Goal: Task Accomplishment & Management: Manage account settings

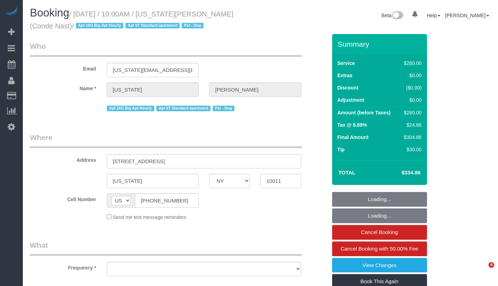
select select "NY"
select select "string:stripe-pm_1R4ht54VGloSiKo72HDr2sM7"
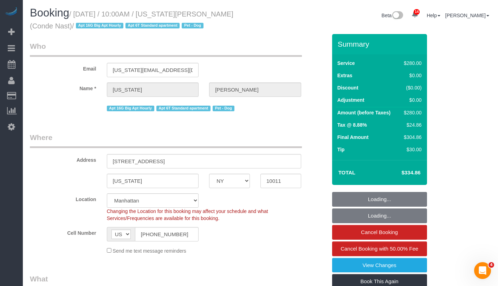
select select "object:905"
select select "number:58"
select select "number:73"
select select "number:13"
select select "number:6"
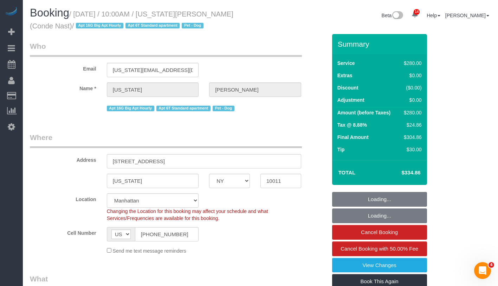
select select "210"
select select "spot1"
select select "object:1413"
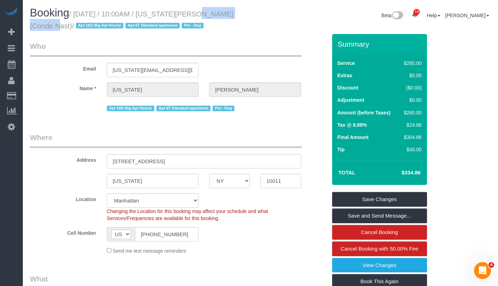
drag, startPoint x: 184, startPoint y: 16, endPoint x: 232, endPoint y: 16, distance: 47.1
click at [232, 16] on small "/ September 08, 2025 / 10:00AM / Virginia Smith (Conde Nast) / Apt 16G Big Apt …" at bounding box center [131, 20] width 203 height 20
copy small "Virginia Smith ("
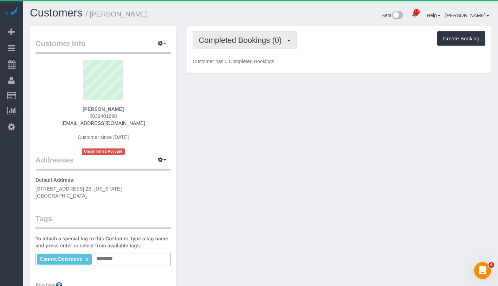
click at [247, 38] on span "Completed Bookings (0)" at bounding box center [242, 40] width 86 height 9
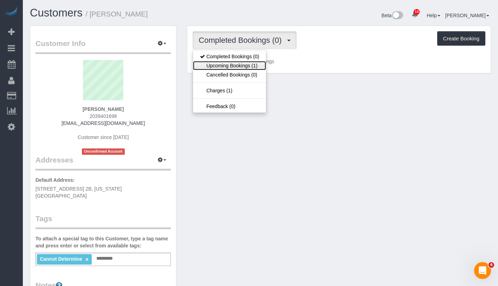
click at [240, 68] on link "Upcoming Bookings (1)" at bounding box center [229, 65] width 73 height 9
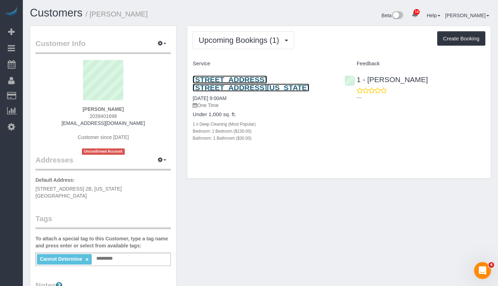
click at [272, 78] on link "70 West 71st Street, Apt. 2b, New York, NY 10023" at bounding box center [251, 84] width 117 height 16
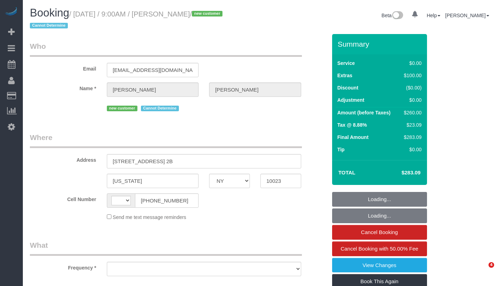
select select "NY"
select select "1"
select select "number:57"
select select "number:71"
select select "number:15"
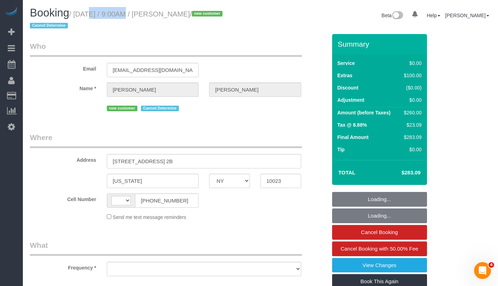
select select "number:5"
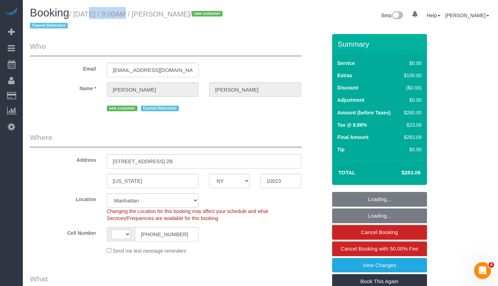
select select "string:US"
select select "object:1004"
select select "string:stripe-pm_1S459w4VGloSiKo7hbhSrf3p"
select select "spot1"
select select "1"
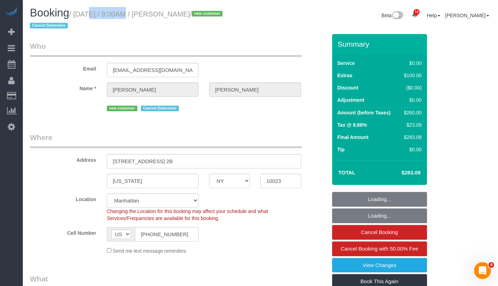
drag, startPoint x: 79, startPoint y: 15, endPoint x: 232, endPoint y: 19, distance: 152.5
click at [232, 19] on h1 "Booking / September 07, 2025 / 9:00AM / Alexander Schnur / new customer Cannot …" at bounding box center [142, 19] width 225 height 24
copy small "September 07, 2025 / 9:00AM / Alexander Schn"
select select "object:1467"
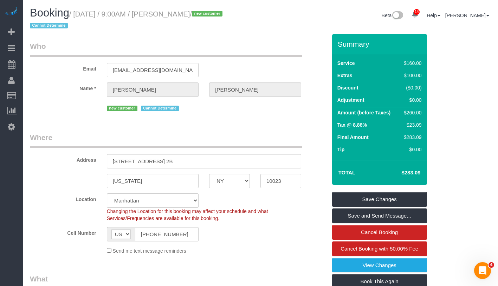
click at [215, 16] on small "/ September 07, 2025 / 9:00AM / Alexander Schnur / new customer Cannot Determine" at bounding box center [127, 20] width 195 height 20
drag, startPoint x: 214, startPoint y: 14, endPoint x: 239, endPoint y: 12, distance: 25.0
click at [225, 12] on small "/ September 07, 2025 / 9:00AM / Alexander Schnur / new customer Cannot Determine" at bounding box center [127, 20] width 195 height 20
copy small "Schnur"
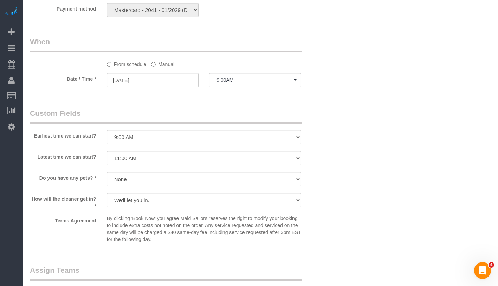
scroll to position [774, 0]
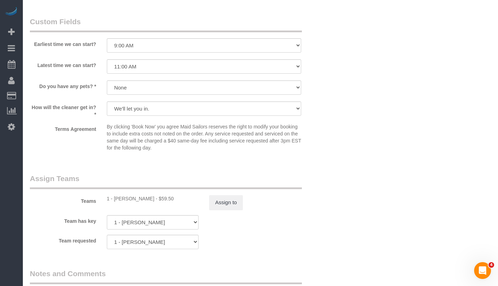
drag, startPoint x: 112, startPoint y: 200, endPoint x: 150, endPoint y: 200, distance: 37.2
click at [150, 200] on div "1 - Kariluz Romero - $59.50" at bounding box center [153, 198] width 92 height 7
copy div "Kariluz Romero"
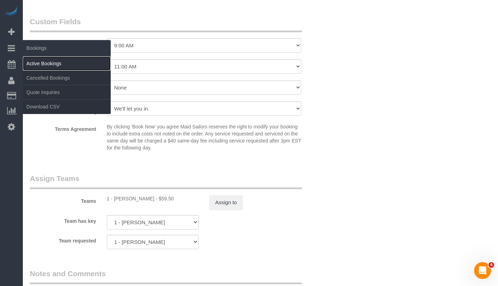
click at [47, 61] on link "Active Bookings" at bounding box center [67, 64] width 88 height 14
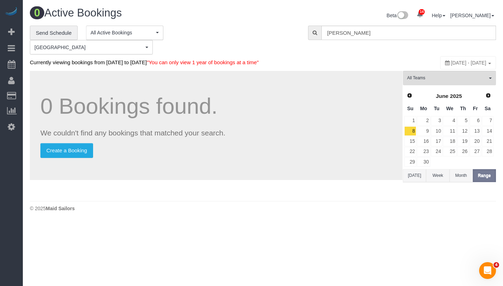
click at [457, 40] on div "**********" at bounding box center [263, 40] width 477 height 29
click at [457, 38] on input "Alexander Schnur" at bounding box center [408, 33] width 175 height 14
click at [425, 33] on input "Alexander Schnur" at bounding box center [408, 33] width 175 height 14
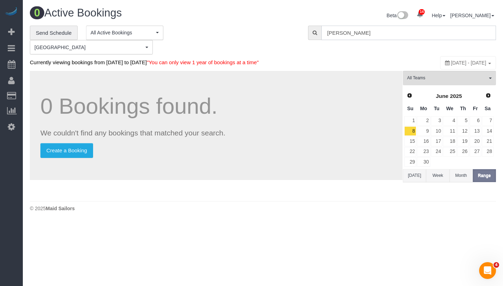
click at [425, 33] on input "Alexander Schnur" at bounding box center [408, 33] width 175 height 14
paste input "Leigh Fisch"
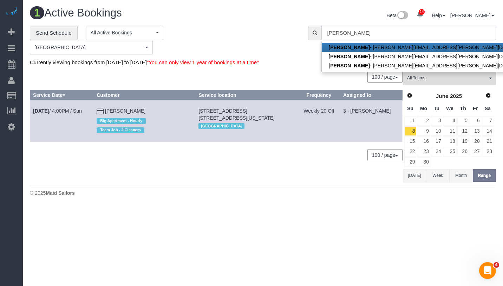
click at [434, 36] on input "Leigh Fisch" at bounding box center [408, 33] width 175 height 14
click at [434, 33] on input "[PERSON_NAME]" at bounding box center [408, 33] width 175 height 14
paste input "[PERSON_NAME][EMAIL_ADDRESS][PERSON_NAME][DOMAIN_NAME]"
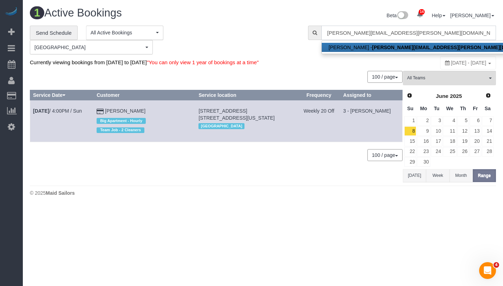
type input "[PERSON_NAME][EMAIL_ADDRESS][PERSON_NAME][DOMAIN_NAME]"
click at [404, 46] on strong "[PERSON_NAME][EMAIL_ADDRESS][PERSON_NAME][DOMAIN_NAME]" at bounding box center [456, 48] width 168 height 6
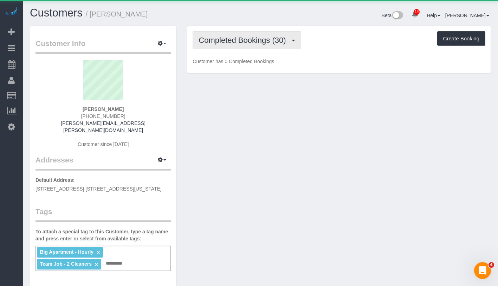
click at [258, 39] on span "Completed Bookings (30)" at bounding box center [244, 40] width 91 height 9
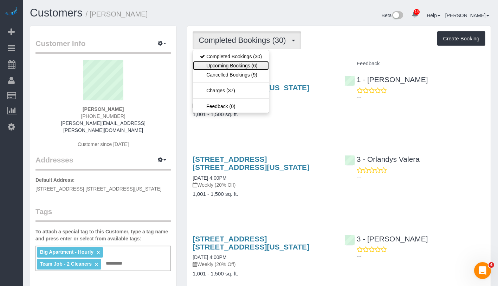
click at [249, 65] on link "Upcoming Bookings (6)" at bounding box center [231, 65] width 76 height 9
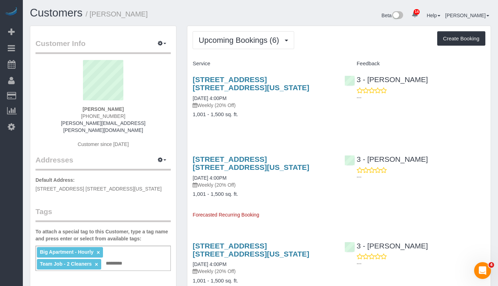
click at [207, 99] on link "09/07/2025 4:00PM" at bounding box center [210, 99] width 34 height 6
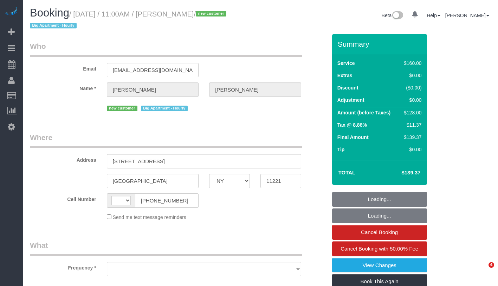
select select "NY"
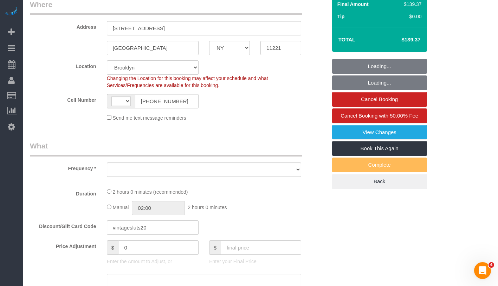
select select "string:US"
select select "object:756"
select select "string:stripe-pm_1S350y4VGloSiKo78njPnk01"
select select "object:1039"
select select "spot1"
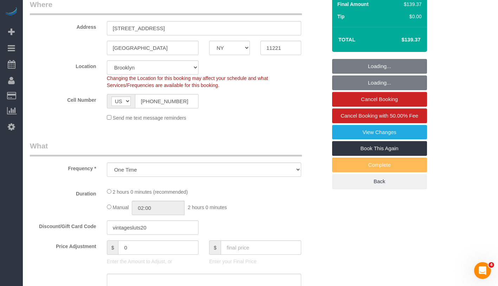
select select "number:58"
select select "number:71"
select select "number:15"
select select "number:5"
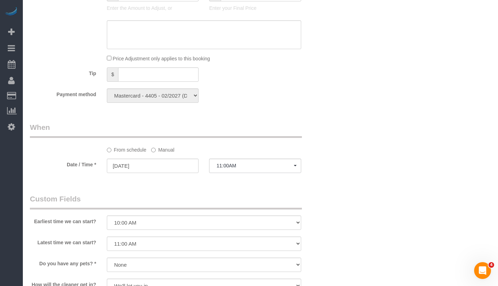
scroll to position [210, 0]
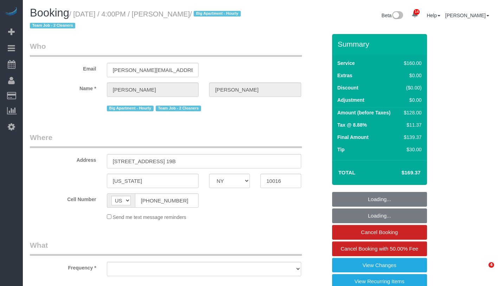
select select "NY"
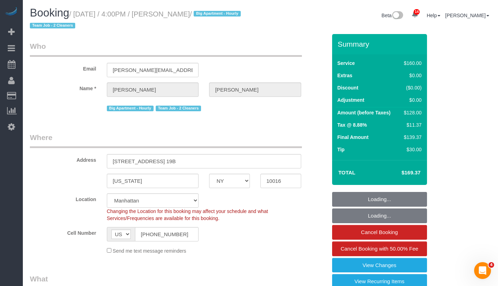
click at [221, 17] on h1 "Booking / September 07, 2025 / 4:00PM / Leigh Fisch / Big Apartment - Hourly Te…" at bounding box center [142, 19] width 225 height 24
select select "string:stripe-pm_1QmmDe4VGloSiKo7qN6Zl7hg"
select select "object:984"
select select "spot1"
select select "number:89"
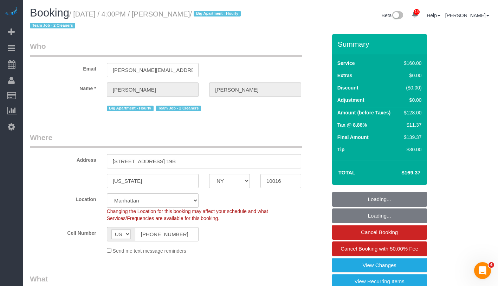
select select "number:90"
select select "number:15"
select select "number:5"
select select "object:1411"
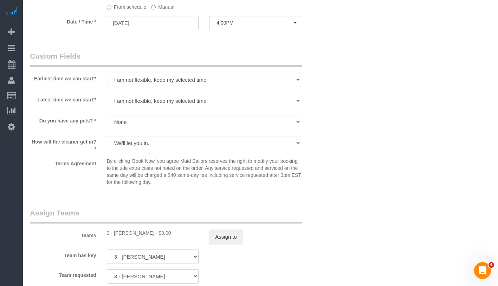
scroll to position [748, 0]
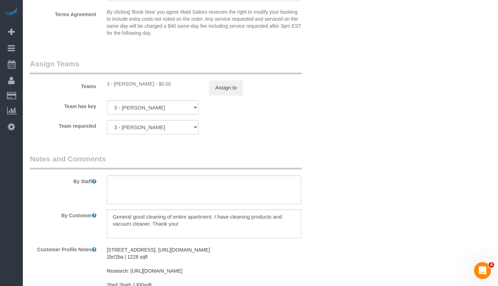
drag, startPoint x: 113, startPoint y: 85, endPoint x: 153, endPoint y: 83, distance: 40.4
click at [153, 83] on div "3 - [PERSON_NAME] - $0.00" at bounding box center [153, 83] width 92 height 7
copy div "Isabella Simplicio"
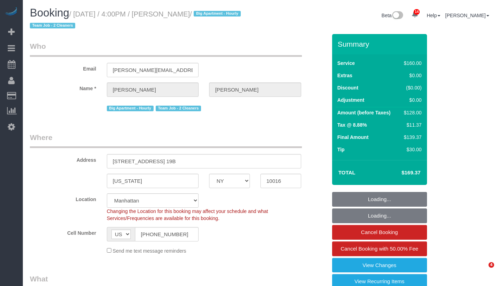
select select "NY"
select select "string:stripe-pm_1QmmDe4VGloSiKo7qN6Zl7hg"
select select "number:89"
select select "number:90"
select select "number:15"
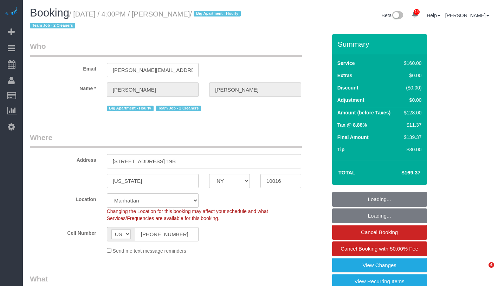
select select "number:5"
select select "spot1"
select select "NY"
select select "object:762"
select select "string:stripe-pm_1QmmDe4VGloSiKo7qN6Zl7hg"
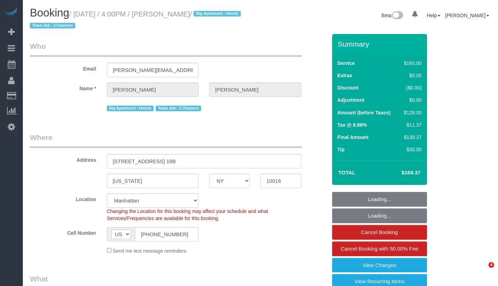
select select "number:89"
select select "number:90"
select select "number:15"
select select "number:5"
select select "spot1"
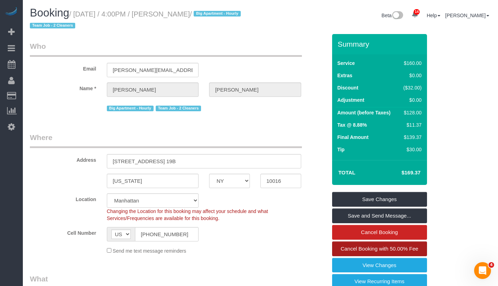
click at [415, 249] on span "Cancel Booking with 50.00% Fee" at bounding box center [379, 249] width 78 height 6
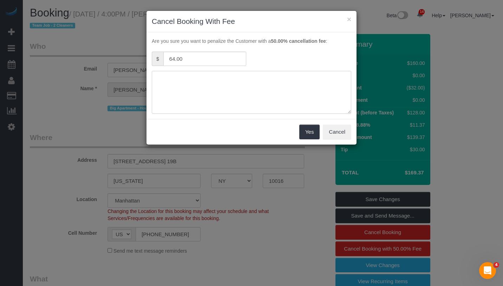
click at [228, 83] on textarea at bounding box center [252, 92] width 200 height 43
paste textarea "Hello! Im so sorry but I need to cancel [DATE] cleaning. Our afternoon plans ch…"
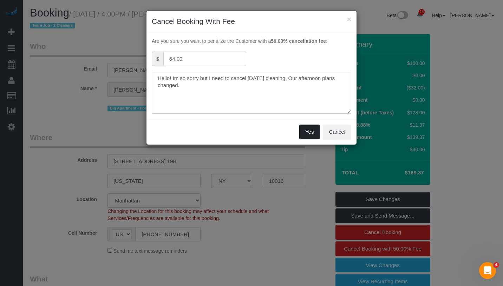
type textarea "Hello! Im so sorry but I need to cancel [DATE] cleaning. Our afternoon plans ch…"
click at [310, 130] on button "Yes" at bounding box center [309, 132] width 20 height 15
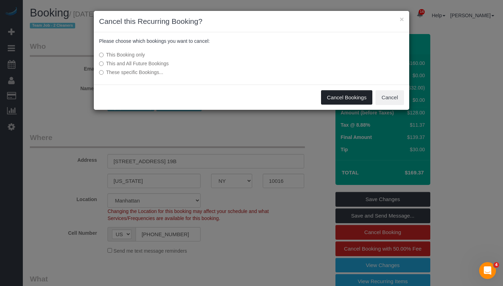
click at [347, 101] on button "Cancel Bookings" at bounding box center [347, 97] width 52 height 15
